Goal: Entertainment & Leisure: Consume media (video, audio)

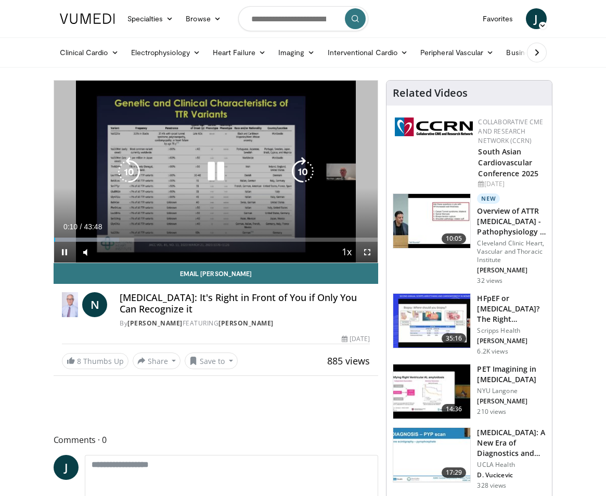
click at [369, 256] on span "Video Player" at bounding box center [367, 252] width 21 height 21
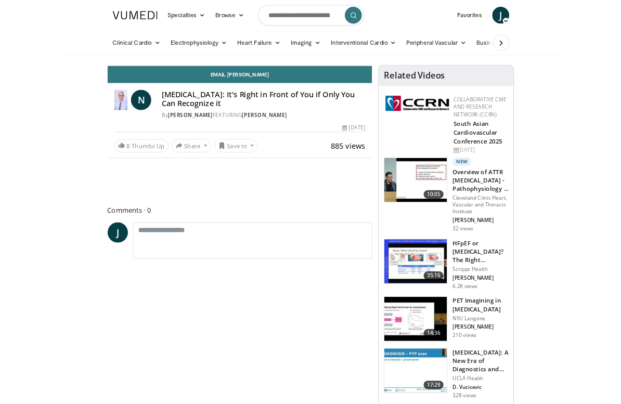
scroll to position [12, 0]
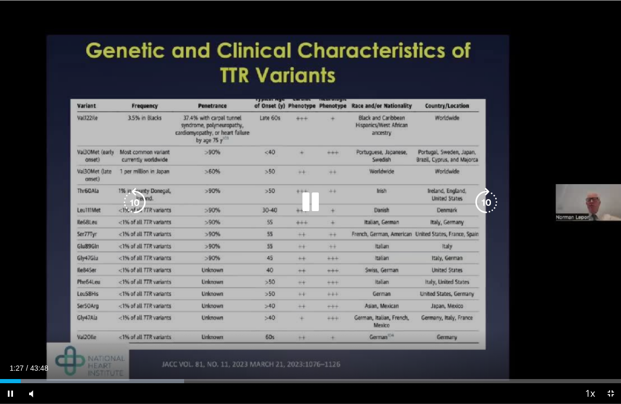
click at [313, 210] on icon "Video Player" at bounding box center [310, 202] width 29 height 29
click at [312, 200] on icon "Video Player" at bounding box center [310, 202] width 29 height 29
click at [314, 200] on icon "Video Player" at bounding box center [310, 202] width 29 height 29
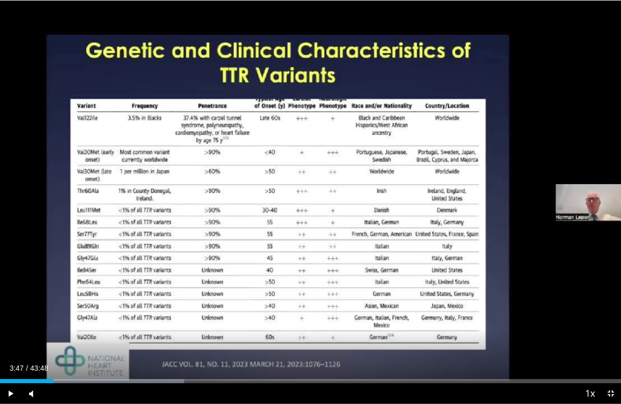
click at [395, 293] on div "10 seconds Tap to unmute" at bounding box center [310, 202] width 621 height 404
click at [351, 310] on div "10 seconds Tap to unmute" at bounding box center [310, 202] width 621 height 404
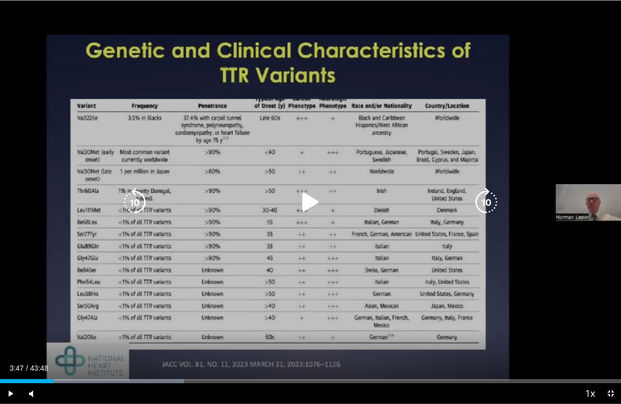
click at [309, 201] on icon "Video Player" at bounding box center [310, 202] width 29 height 29
click at [316, 200] on icon "Video Player" at bounding box center [310, 202] width 29 height 29
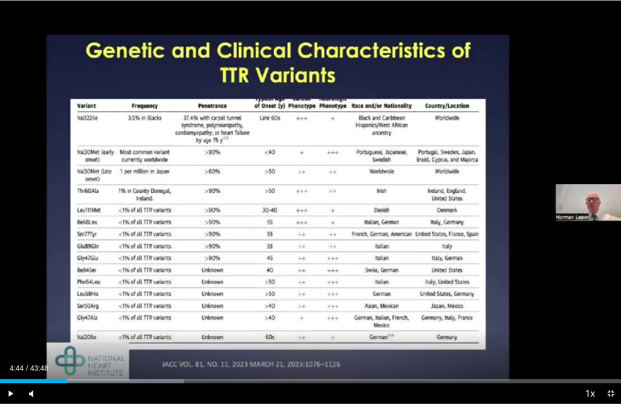
click at [318, 187] on div "10 seconds Tap to unmute" at bounding box center [310, 202] width 621 height 404
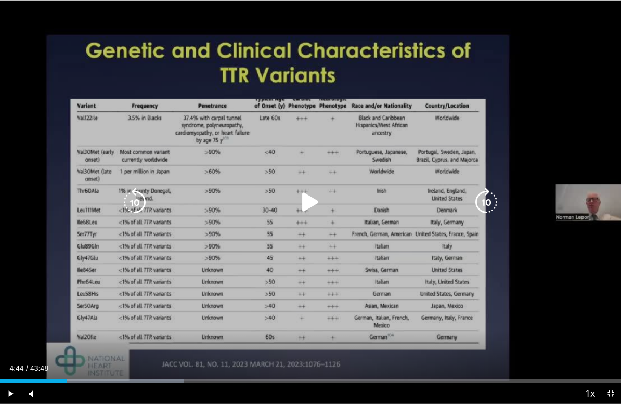
click at [311, 201] on icon "Video Player" at bounding box center [310, 202] width 29 height 29
click at [139, 201] on icon "Video Player" at bounding box center [134, 202] width 29 height 29
click at [142, 197] on icon "Video Player" at bounding box center [134, 202] width 29 height 29
click at [141, 198] on icon "Video Player" at bounding box center [134, 202] width 29 height 29
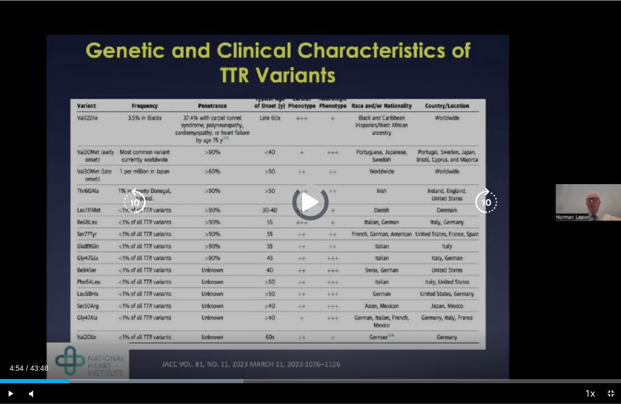
click at [70, 383] on div "Progress Bar" at bounding box center [152, 381] width 183 height 4
click at [58, 382] on div "Loaded : 20.92%" at bounding box center [65, 381] width 130 height 4
click at [35, 381] on div "Progress Bar" at bounding box center [17, 381] width 35 height 4
click at [48, 382] on div "Progress Bar" at bounding box center [49, 381] width 33 height 4
click at [70, 334] on div "40 seconds Tap to unmute" at bounding box center [310, 202] width 621 height 404
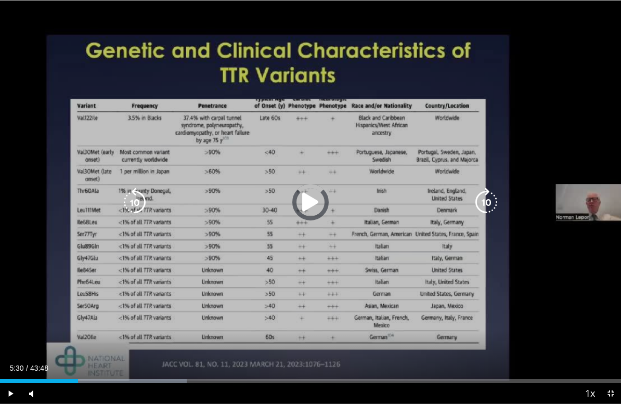
click at [78, 383] on div "Progress Bar" at bounding box center [109, 381] width 153 height 4
click at [65, 382] on div "Progress Bar" at bounding box center [40, 381] width 80 height 4
click at [315, 201] on icon "Video Player" at bounding box center [310, 202] width 29 height 29
